Goal: Task Accomplishment & Management: Manage account settings

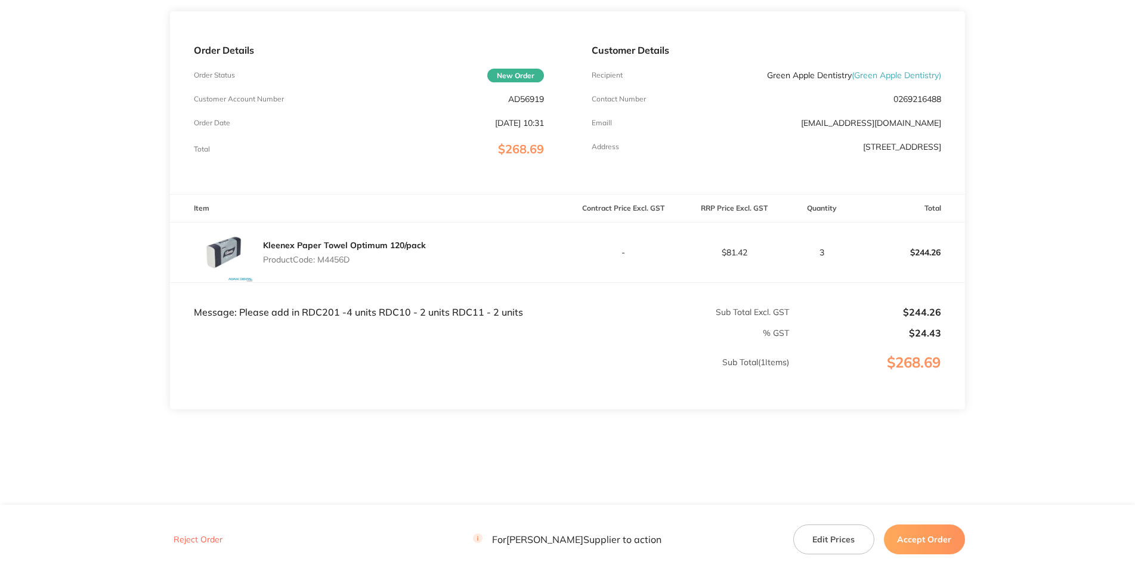
scroll to position [190, 0]
click at [529, 104] on p "AD56919" at bounding box center [526, 99] width 36 height 10
click at [339, 264] on p "Product Code: M4456D" at bounding box center [344, 260] width 163 height 10
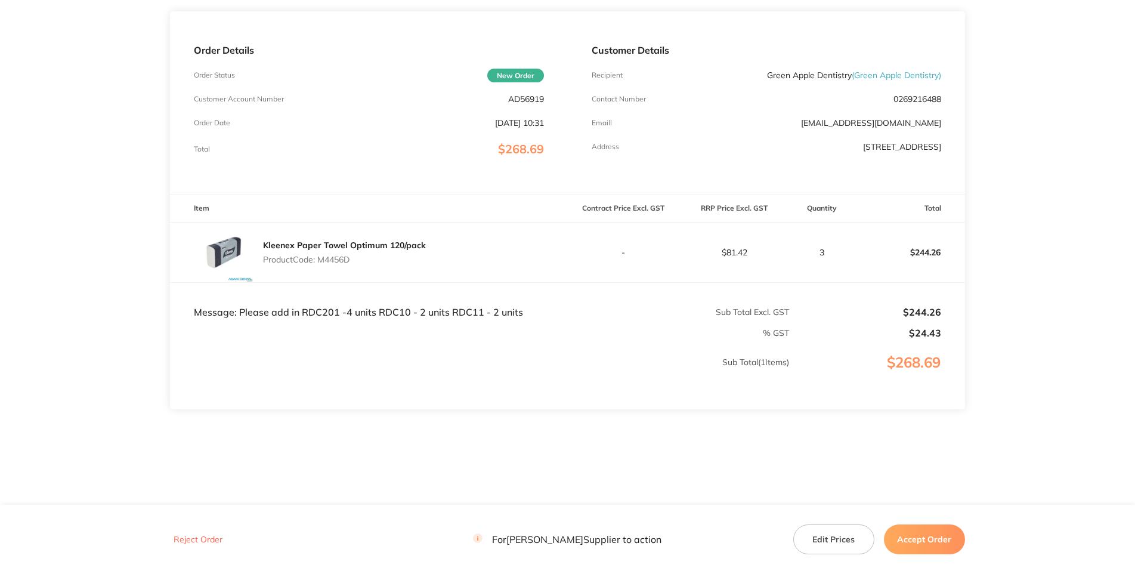
click at [339, 264] on p "Product Code: M4456D" at bounding box center [344, 260] width 163 height 10
click at [328, 318] on td "Message: Please add in RDC201 -4 units RDC10 - 2 units RDC11 - 2 units" at bounding box center [368, 300] width 397 height 36
click at [316, 318] on td "Message: Please add in RDC201 -4 units RDC10 - 2 units RDC11 - 2 units" at bounding box center [368, 300] width 397 height 36
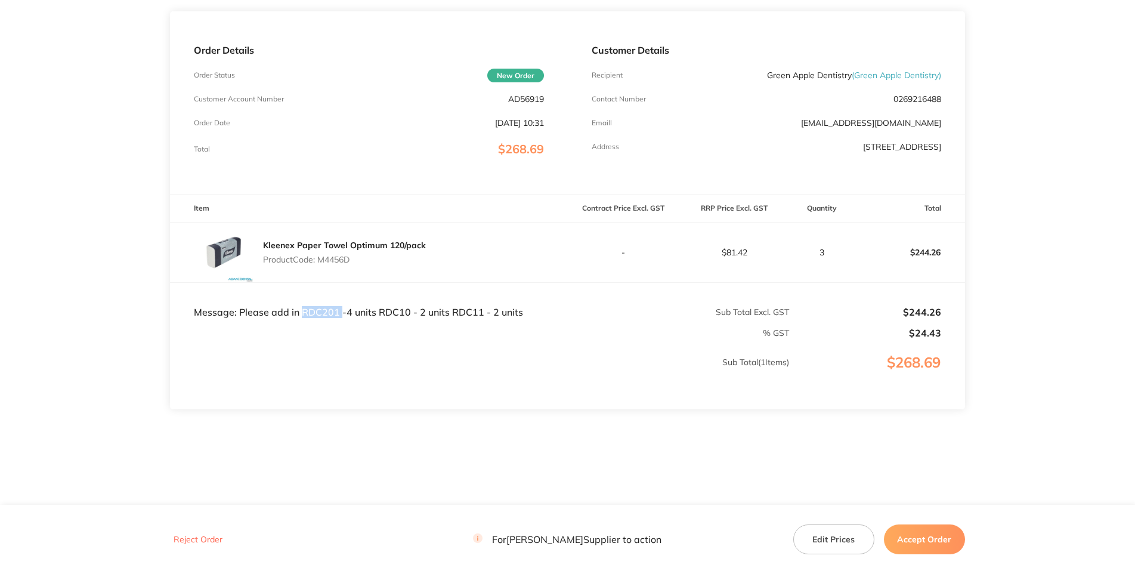
click at [316, 318] on td "Message: Please add in RDC201 -4 units RDC10 - 2 units RDC11 - 2 units" at bounding box center [368, 300] width 397 height 36
click at [466, 318] on td "Message: Please add in RDC201 -4 units RDC10 - 2 units RDC11 - 2 units" at bounding box center [368, 300] width 397 height 36
click at [878, 128] on link "[EMAIL_ADDRESS][DOMAIN_NAME]" at bounding box center [871, 123] width 140 height 11
click at [801, 128] on p "[EMAIL_ADDRESS][DOMAIN_NAME]" at bounding box center [871, 123] width 140 height 10
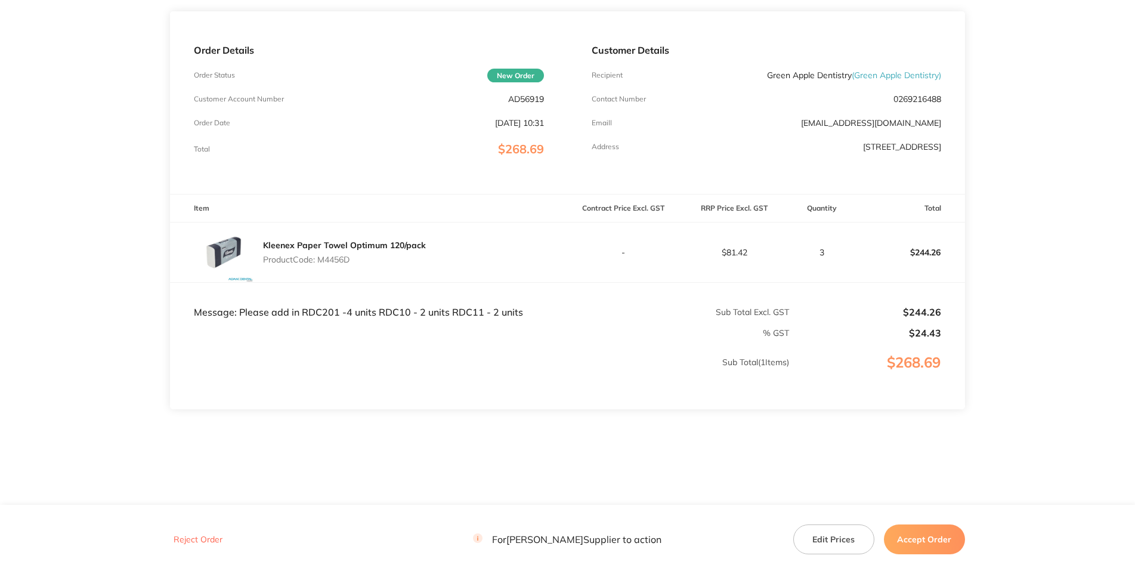
scroll to position [0, 0]
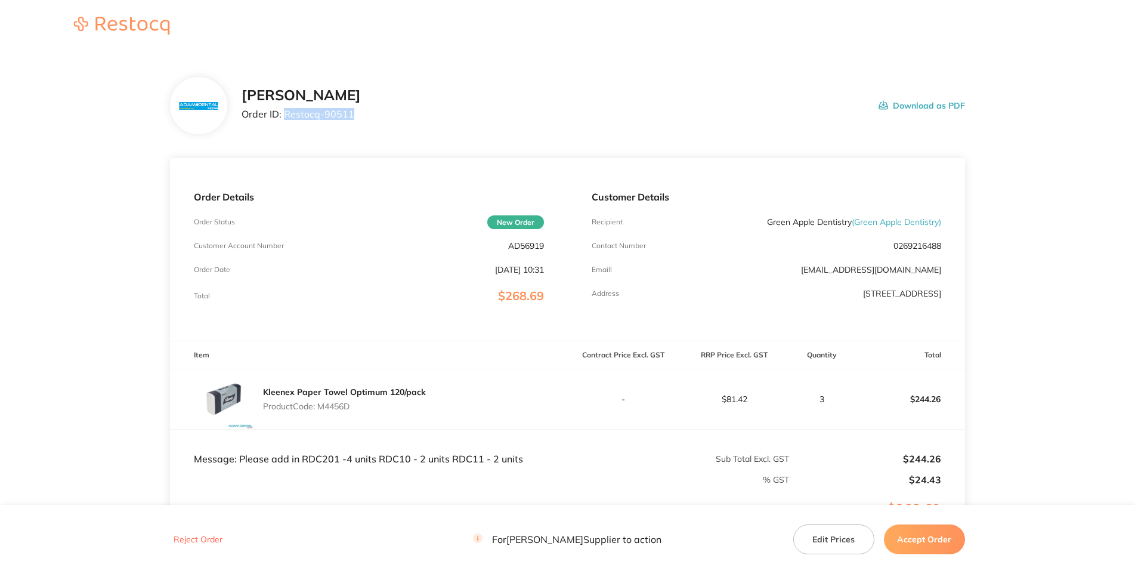
drag, startPoint x: 297, startPoint y: 157, endPoint x: 227, endPoint y: 159, distance: 70.4
click at [242, 119] on p "Order ID: Restocq- 90511" at bounding box center [301, 114] width 119 height 11
click at [623, 226] on p "Recipient" at bounding box center [607, 222] width 31 height 8
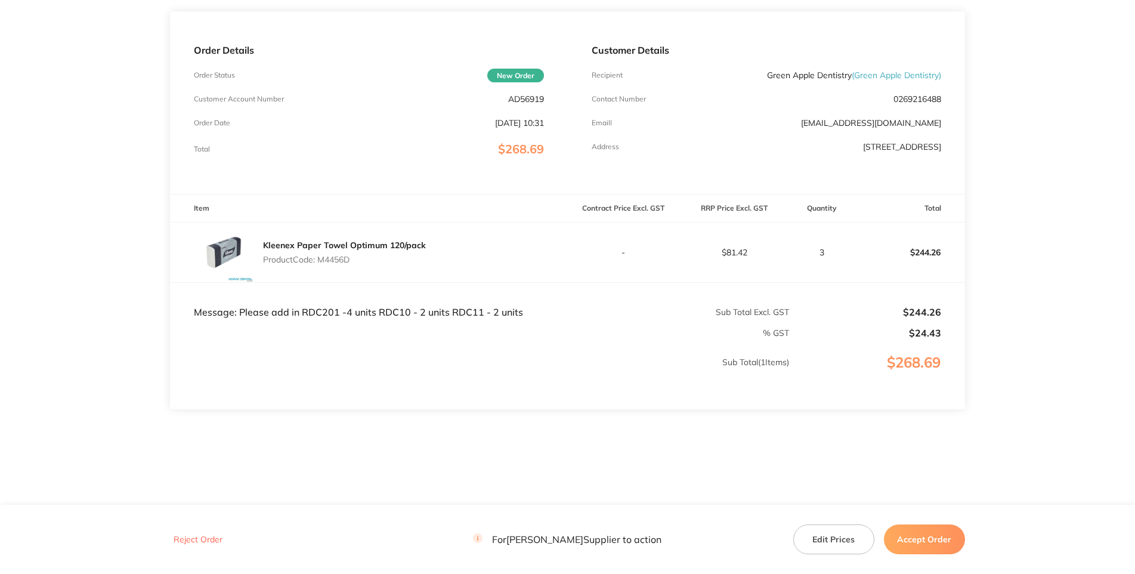
click at [943, 535] on button "Accept Order" at bounding box center [924, 539] width 81 height 30
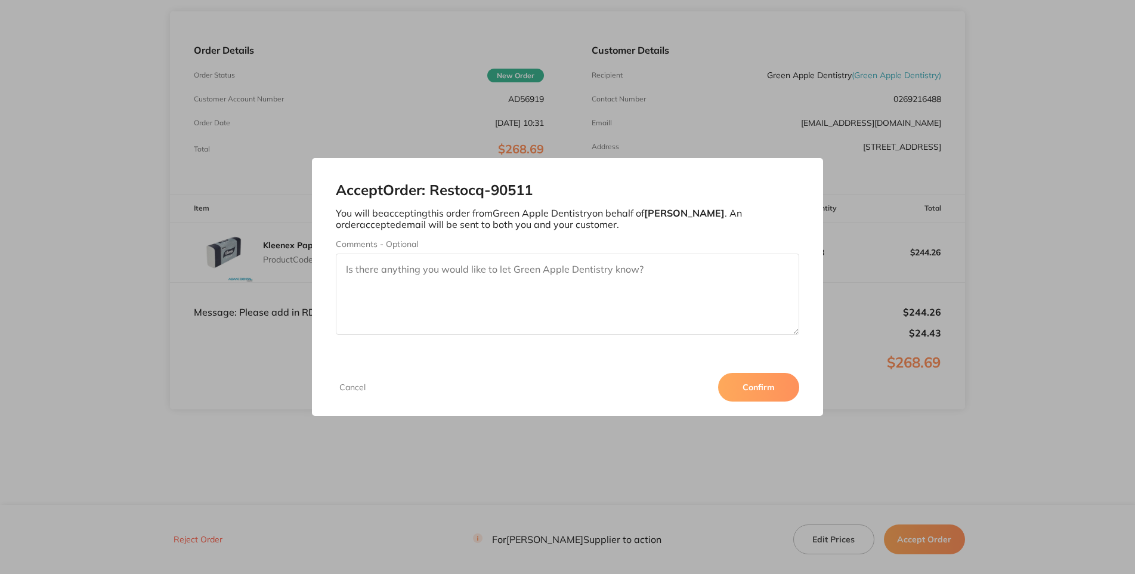
click at [800, 402] on button "Confirm" at bounding box center [758, 387] width 81 height 29
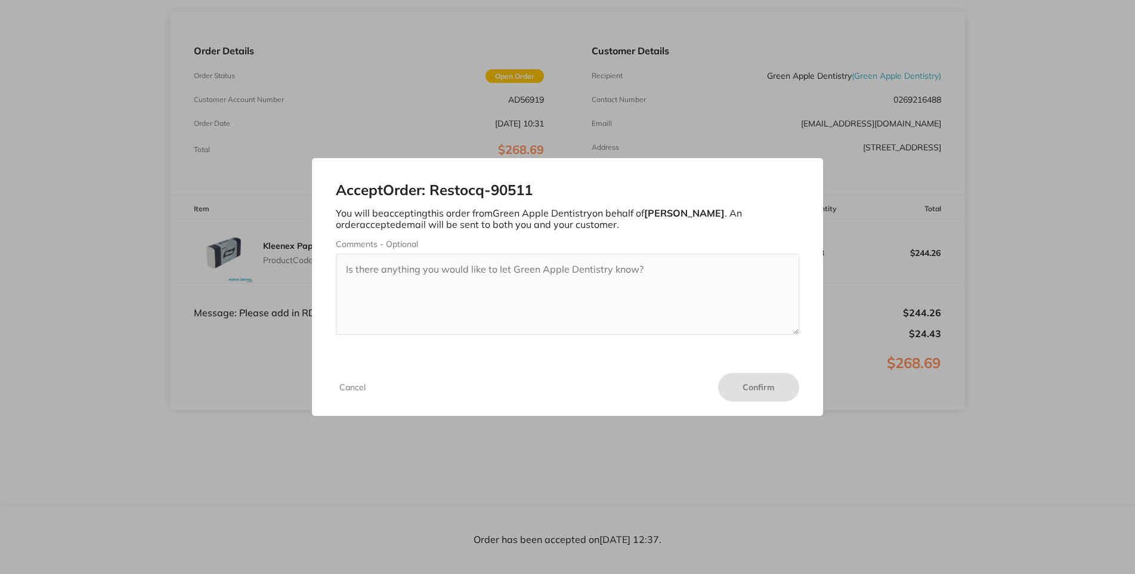
scroll to position [0, 0]
